Goal: Communication & Community: Share content

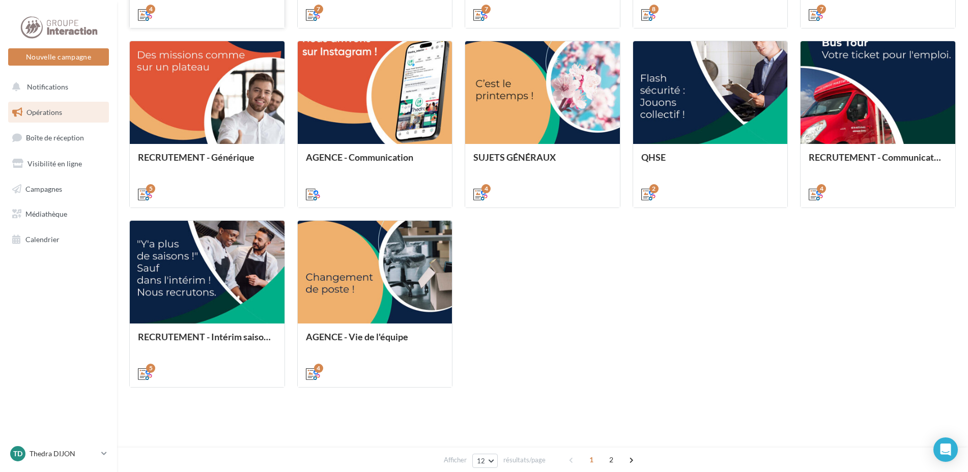
scroll to position [94, 0]
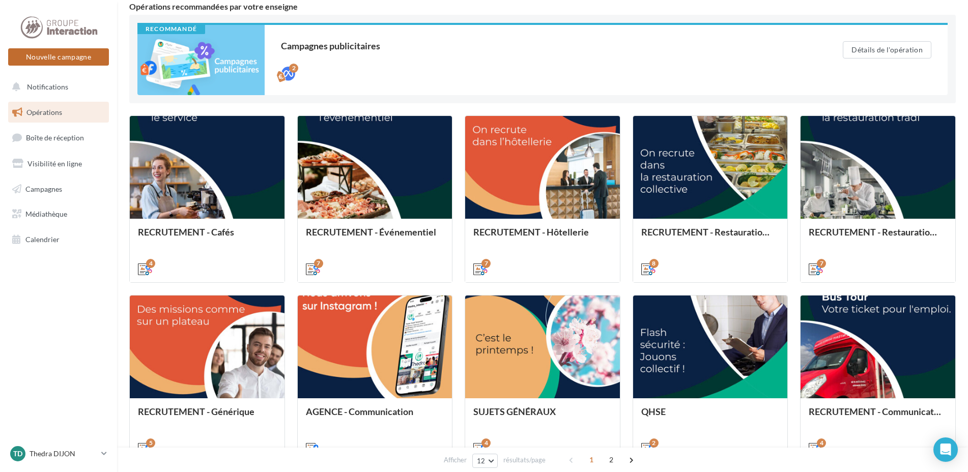
click at [78, 57] on button "Nouvelle campagne" at bounding box center [58, 56] width 101 height 17
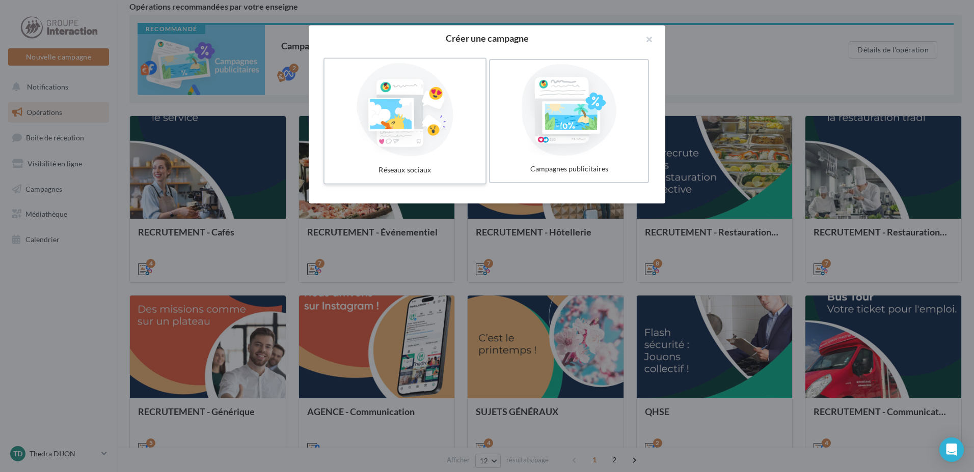
click at [428, 153] on div at bounding box center [404, 110] width 153 height 94
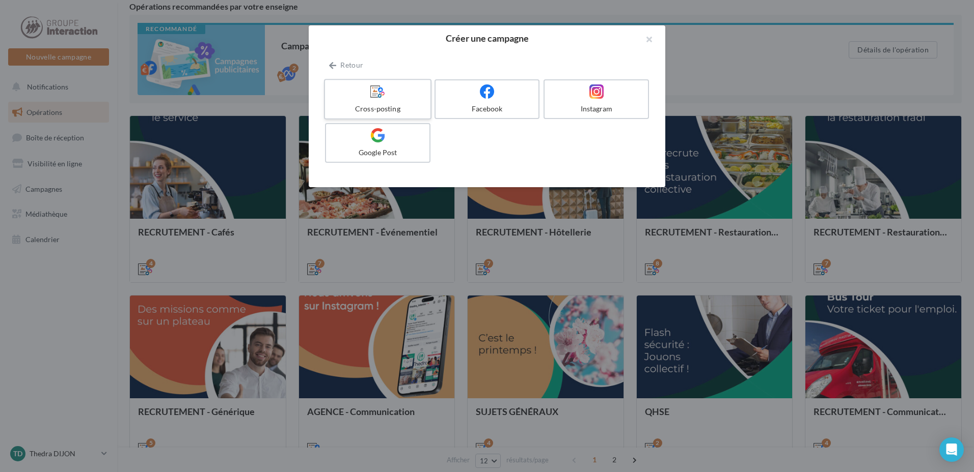
click at [369, 87] on div at bounding box center [377, 92] width 97 height 16
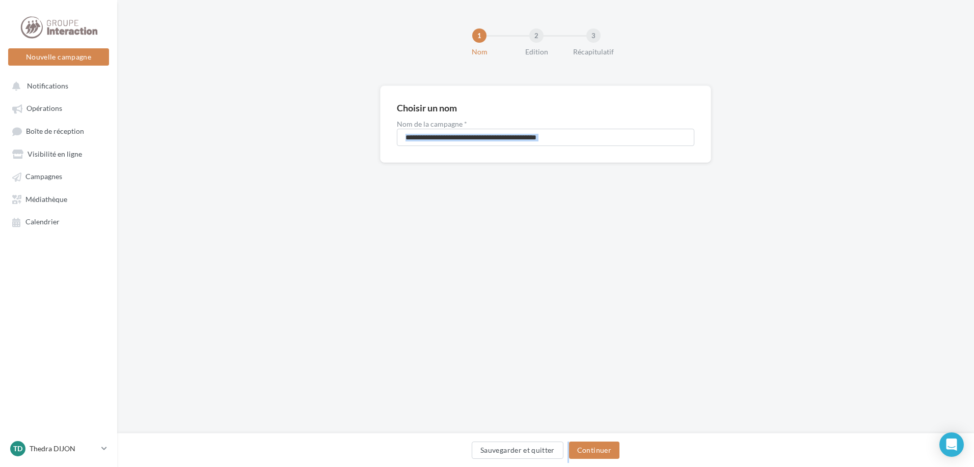
drag, startPoint x: 587, startPoint y: 444, endPoint x: 581, endPoint y: 460, distance: 16.3
click at [582, 434] on div "**********" at bounding box center [545, 217] width 856 height 434
click at [581, 460] on div "Sauvegarder et quitter Continuer" at bounding box center [545, 452] width 840 height 21
click at [582, 455] on button "Continuer" at bounding box center [594, 450] width 50 height 17
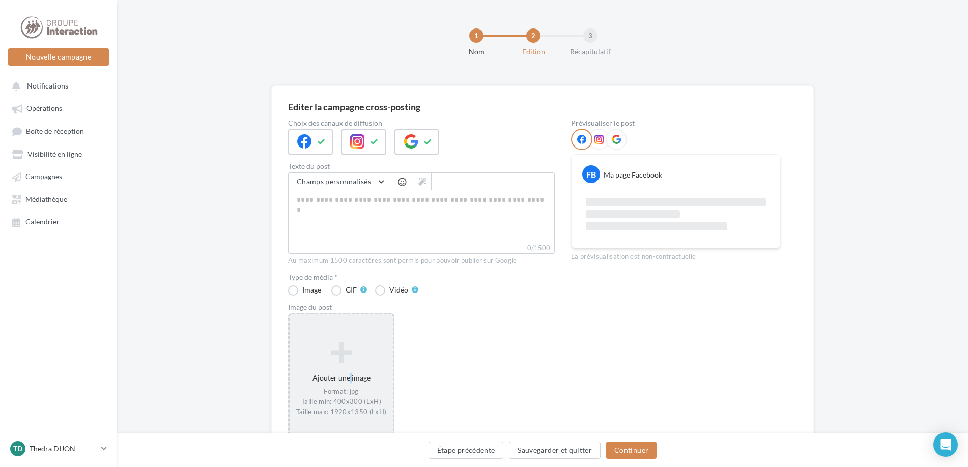
click at [348, 367] on div "Ajouter une image Format: jpg Taille min: 400x300 (LxH) Taille max: 1920x1350 (…" at bounding box center [341, 380] width 103 height 86
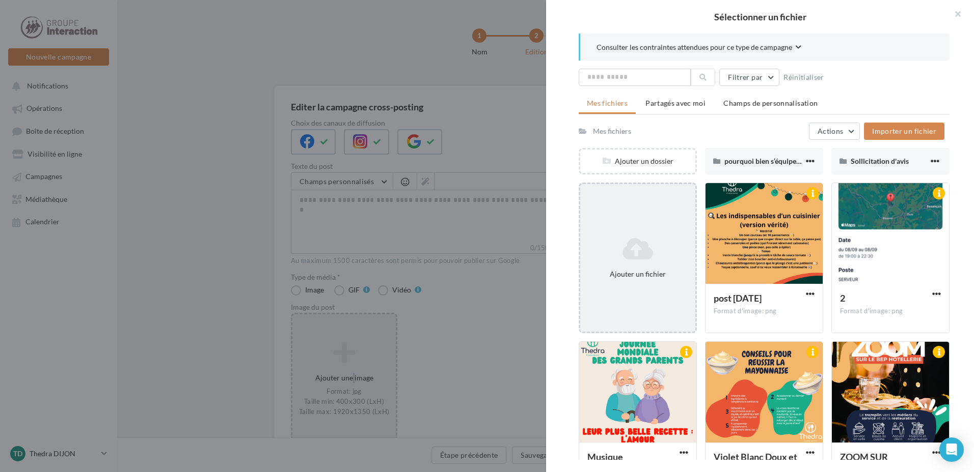
click at [628, 248] on icon at bounding box center [637, 249] width 107 height 24
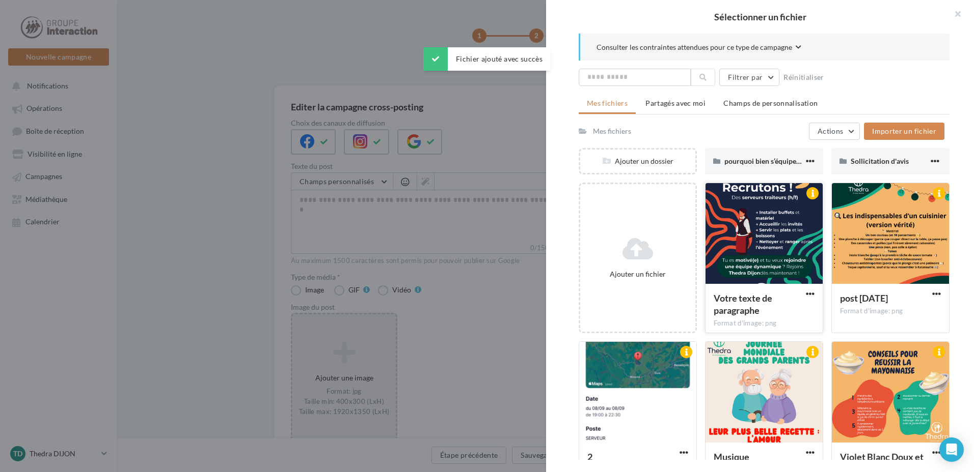
click at [745, 254] on div at bounding box center [763, 234] width 117 height 102
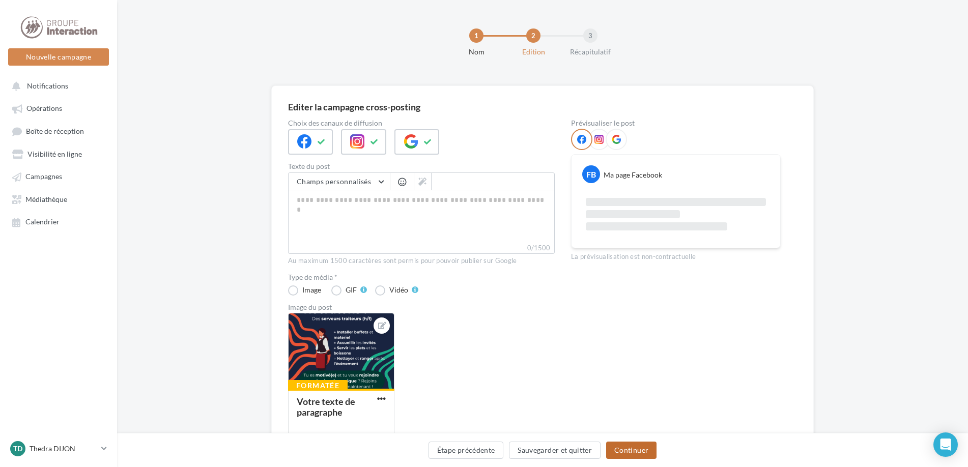
click at [642, 448] on button "Continuer" at bounding box center [631, 450] width 50 height 17
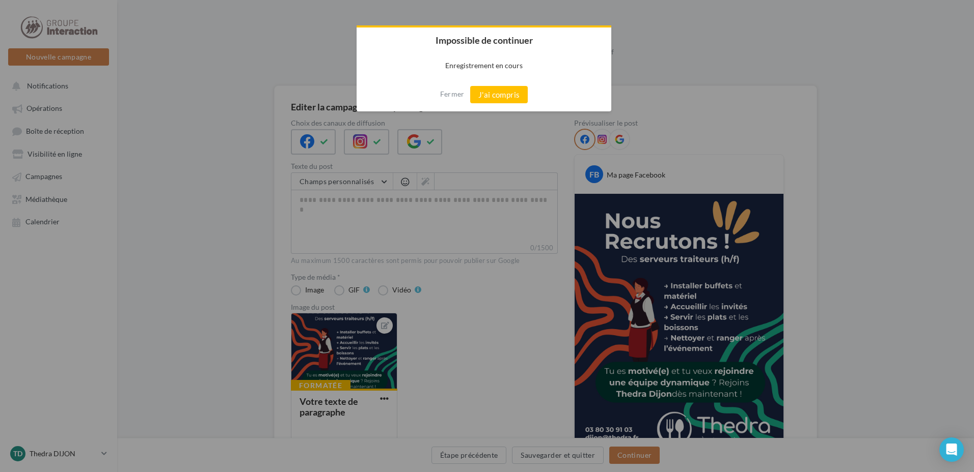
click at [479, 120] on div at bounding box center [487, 236] width 974 height 472
click at [486, 95] on button "J'ai compris" at bounding box center [499, 94] width 58 height 17
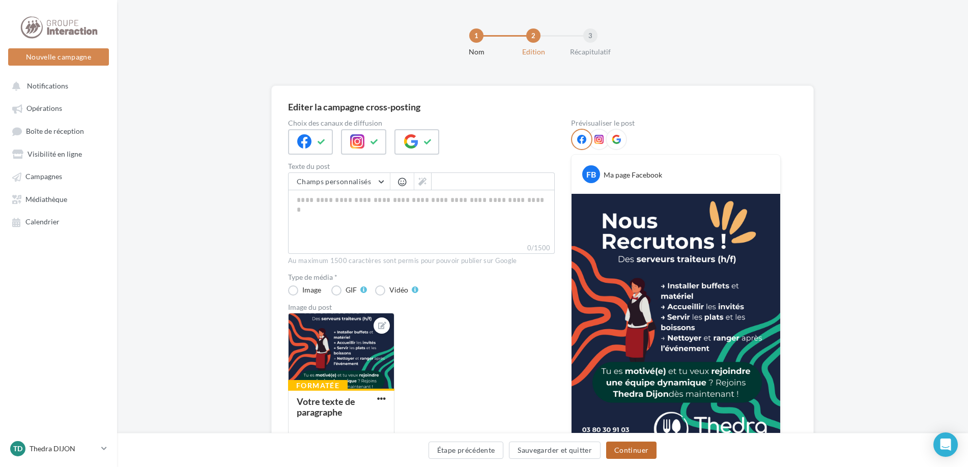
click at [636, 452] on button "Continuer" at bounding box center [631, 450] width 50 height 17
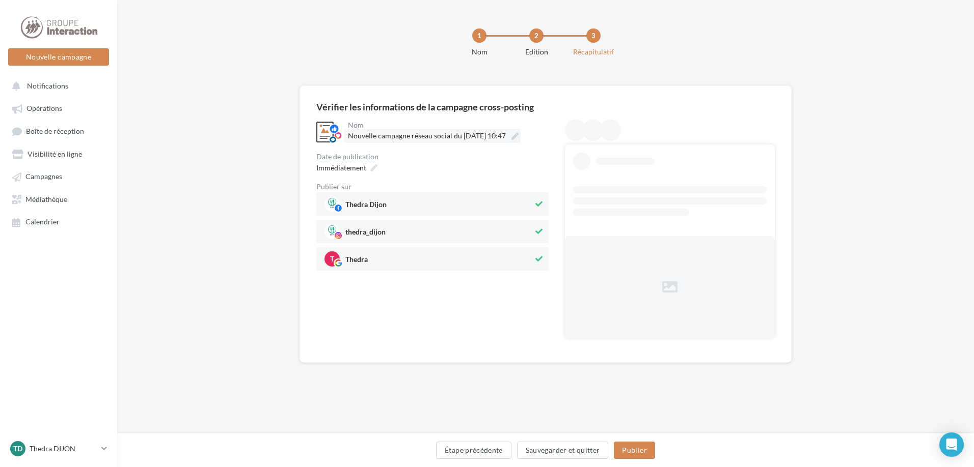
click at [422, 131] on label "Nouvelle campagne réseau social du 15-09-2025 10:47" at bounding box center [432, 136] width 177 height 14
click at [422, 131] on input "**********" at bounding box center [393, 137] width 90 height 17
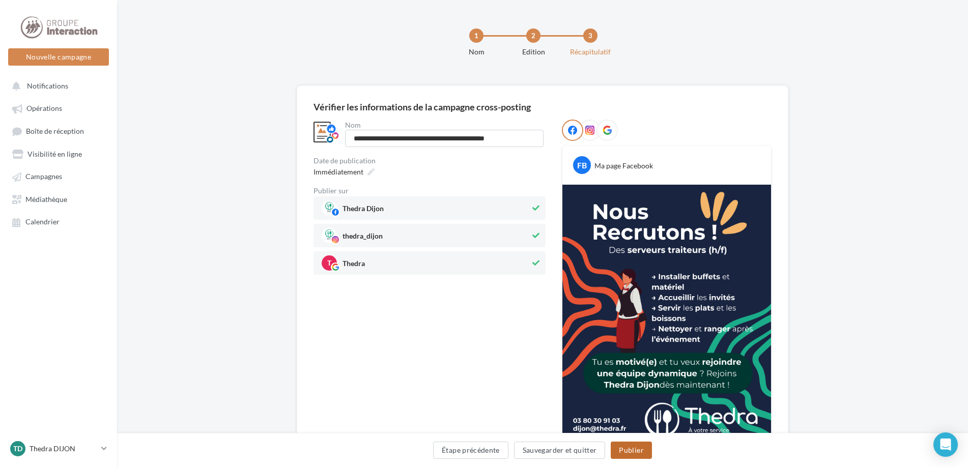
click at [632, 449] on button "Publier" at bounding box center [631, 450] width 41 height 17
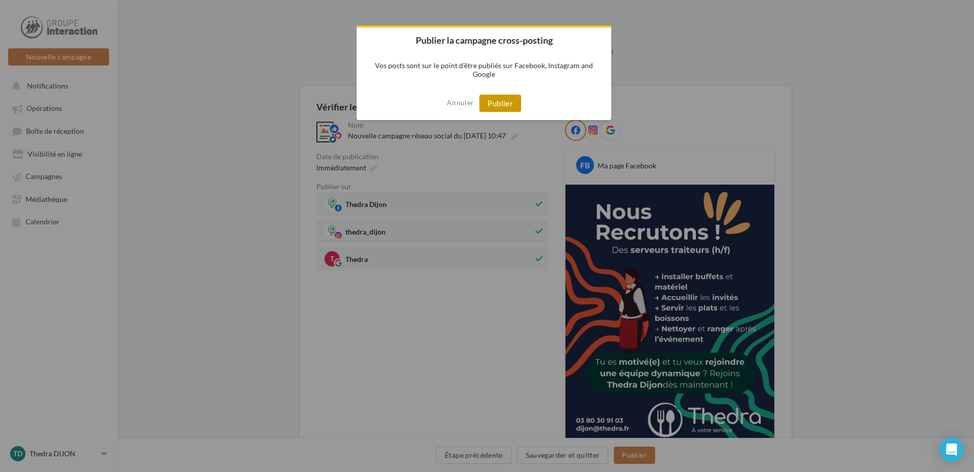
click at [504, 97] on button "Publier" at bounding box center [500, 103] width 42 height 17
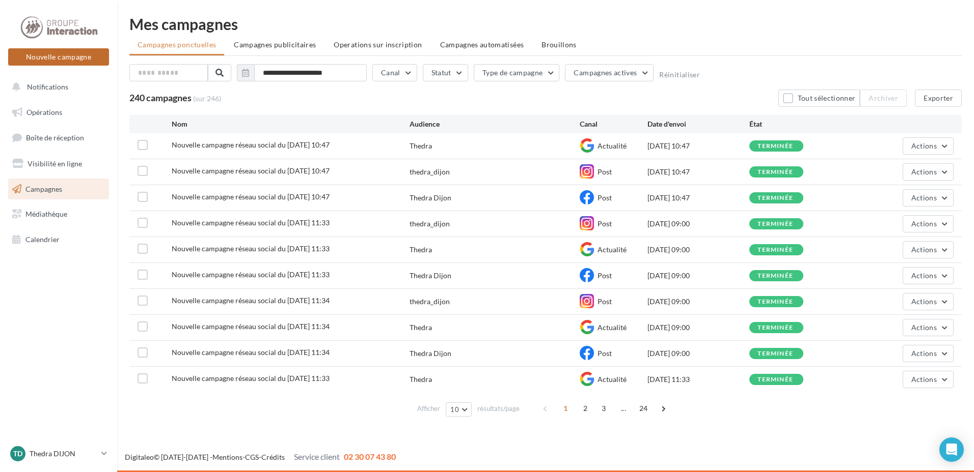
click at [74, 61] on button "Nouvelle campagne" at bounding box center [58, 56] width 101 height 17
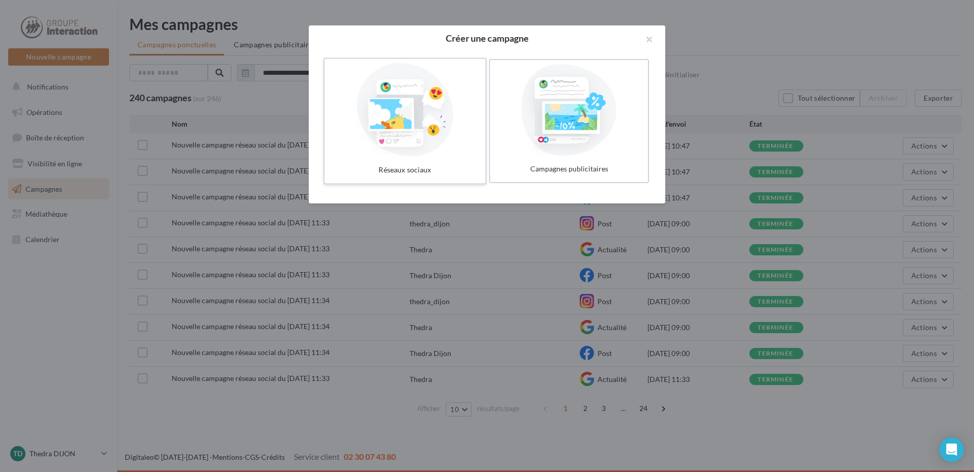
click at [392, 112] on div at bounding box center [404, 110] width 153 height 94
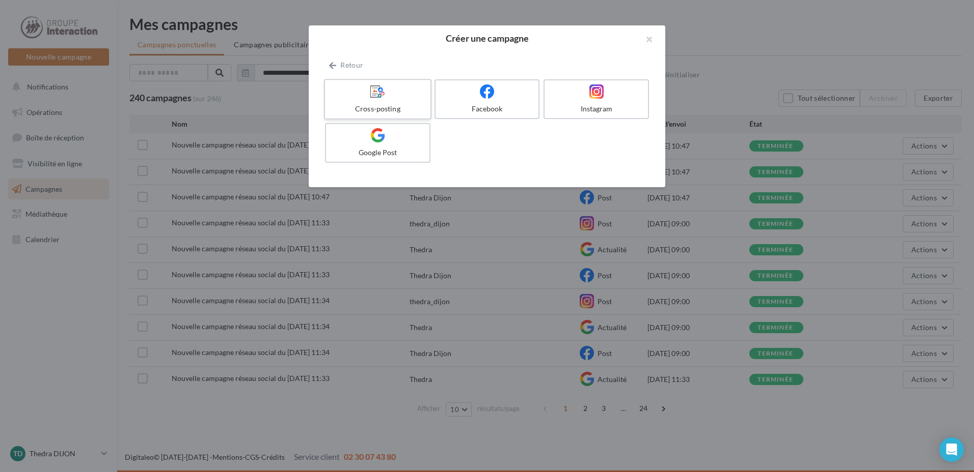
click at [389, 110] on div "Cross-posting" at bounding box center [377, 109] width 97 height 10
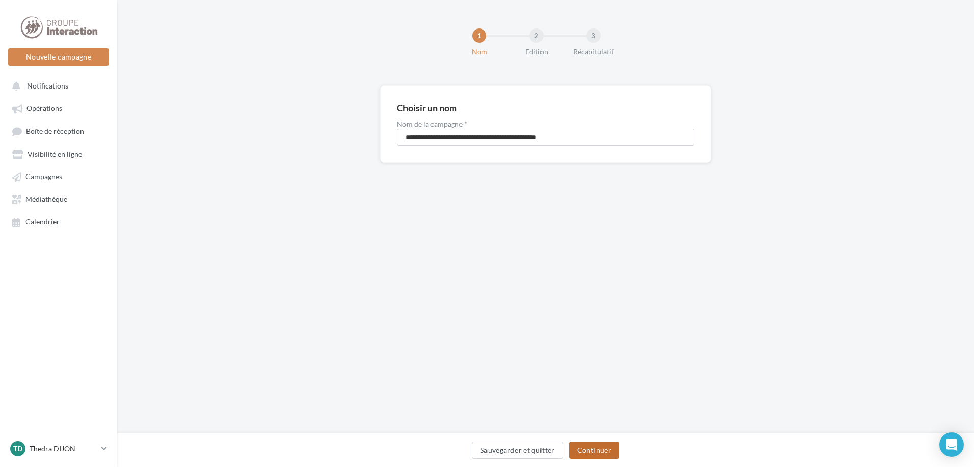
click at [595, 446] on button "Continuer" at bounding box center [594, 450] width 50 height 17
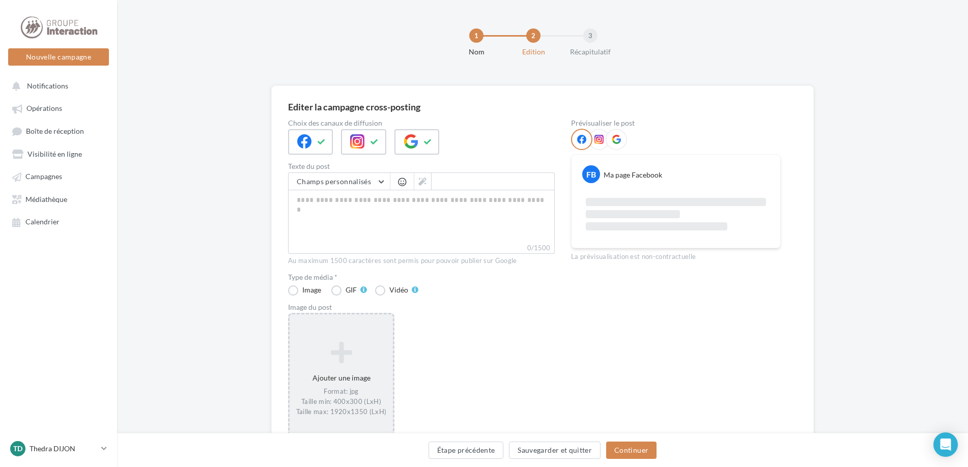
click at [348, 349] on icon at bounding box center [341, 353] width 95 height 24
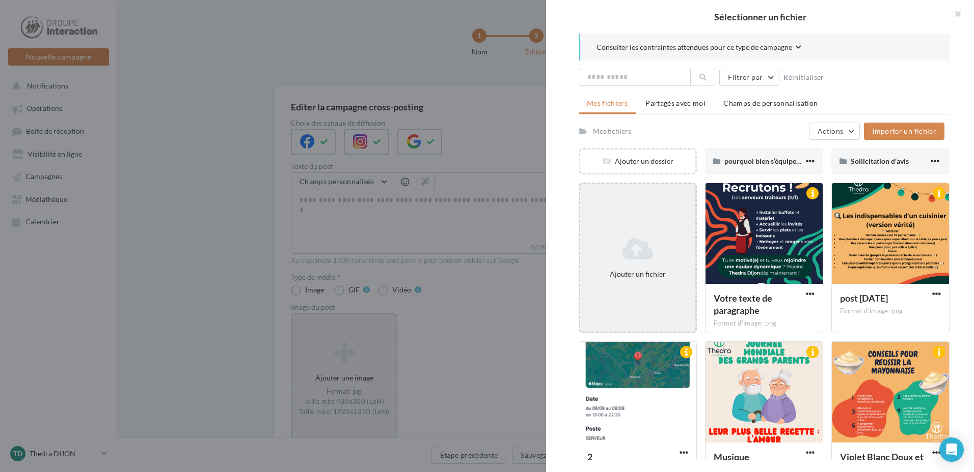
click at [646, 224] on div "Ajouter un fichier" at bounding box center [637, 258] width 118 height 151
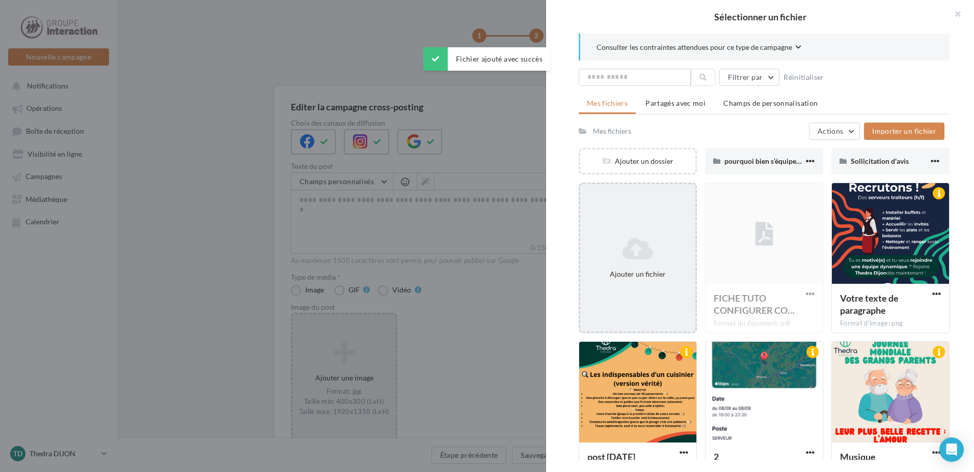
click at [633, 233] on div "Ajouter un fichier" at bounding box center [637, 258] width 115 height 51
